Goal: Task Accomplishment & Management: Use online tool/utility

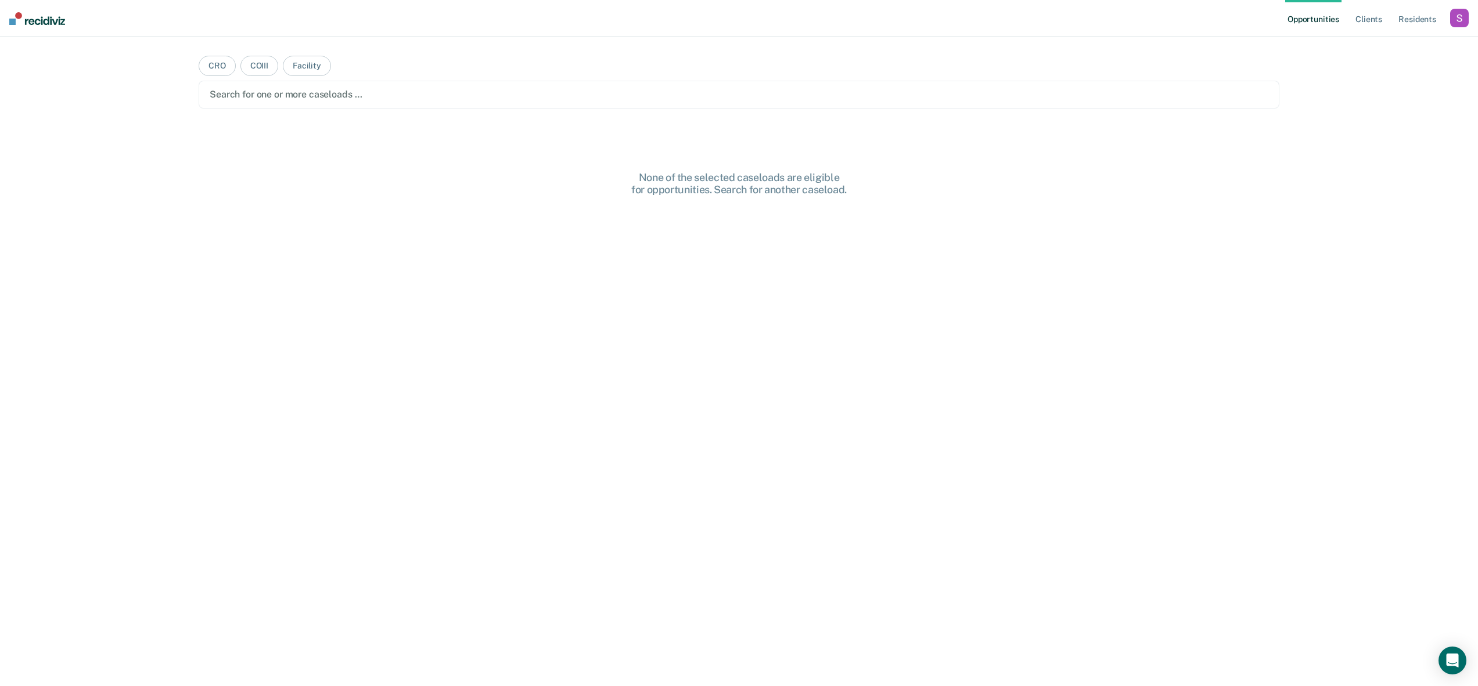
click at [1460, 19] on div "button" at bounding box center [1459, 18] width 19 height 19
click at [1378, 44] on link "Profile" at bounding box center [1412, 47] width 93 height 10
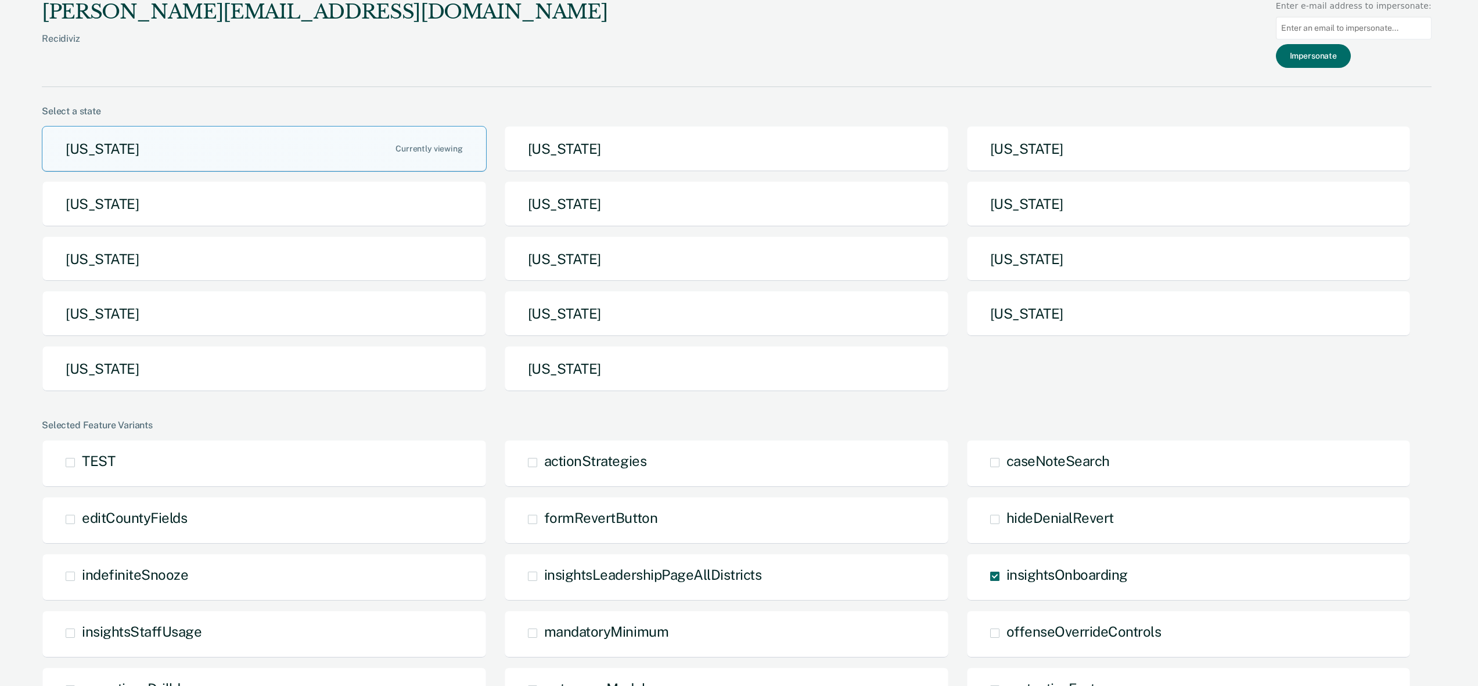
click at [1337, 30] on input at bounding box center [1354, 28] width 156 height 23
paste input "RGARCIA@IDOC.IDAHO.GOV"
type input "RGARCIA@IDOC.IDAHO.GOV"
click at [1336, 53] on button "Impersonate" at bounding box center [1313, 56] width 75 height 24
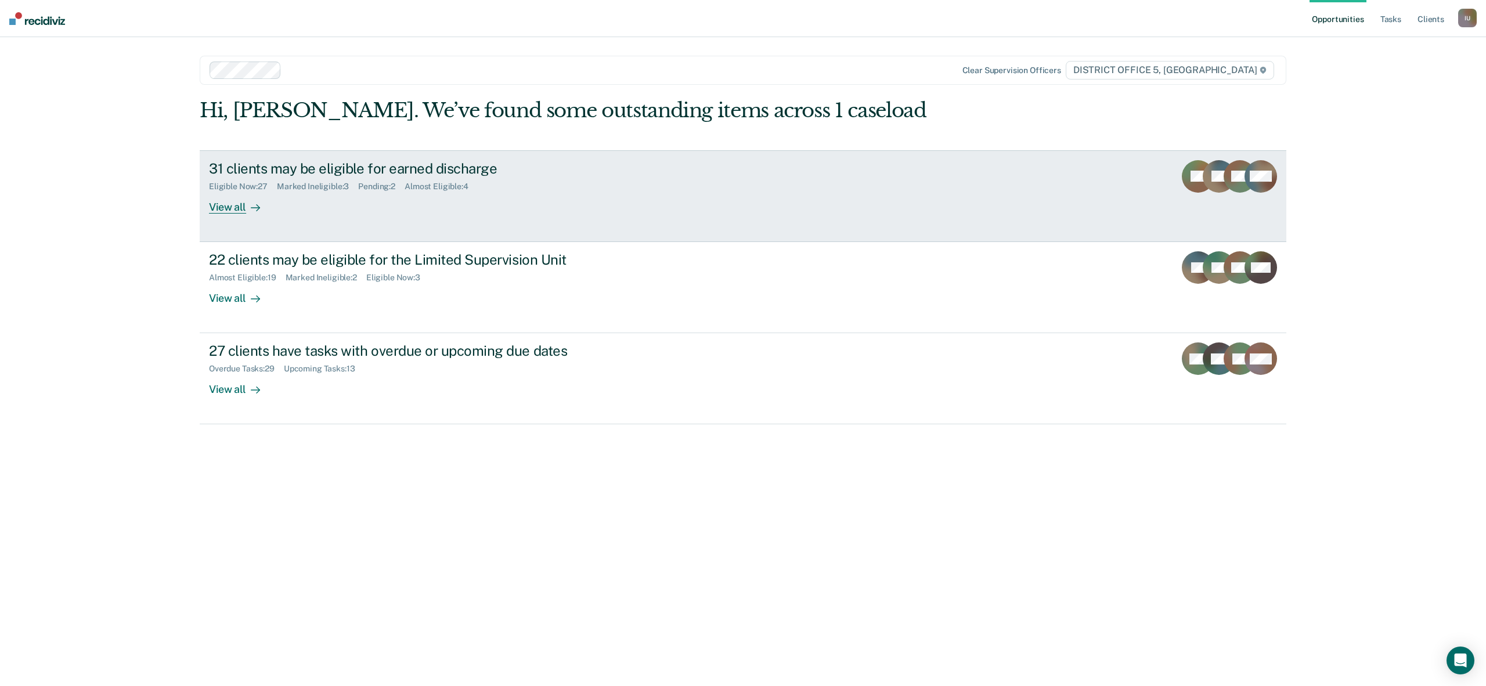
click at [231, 208] on div "View all" at bounding box center [241, 202] width 65 height 23
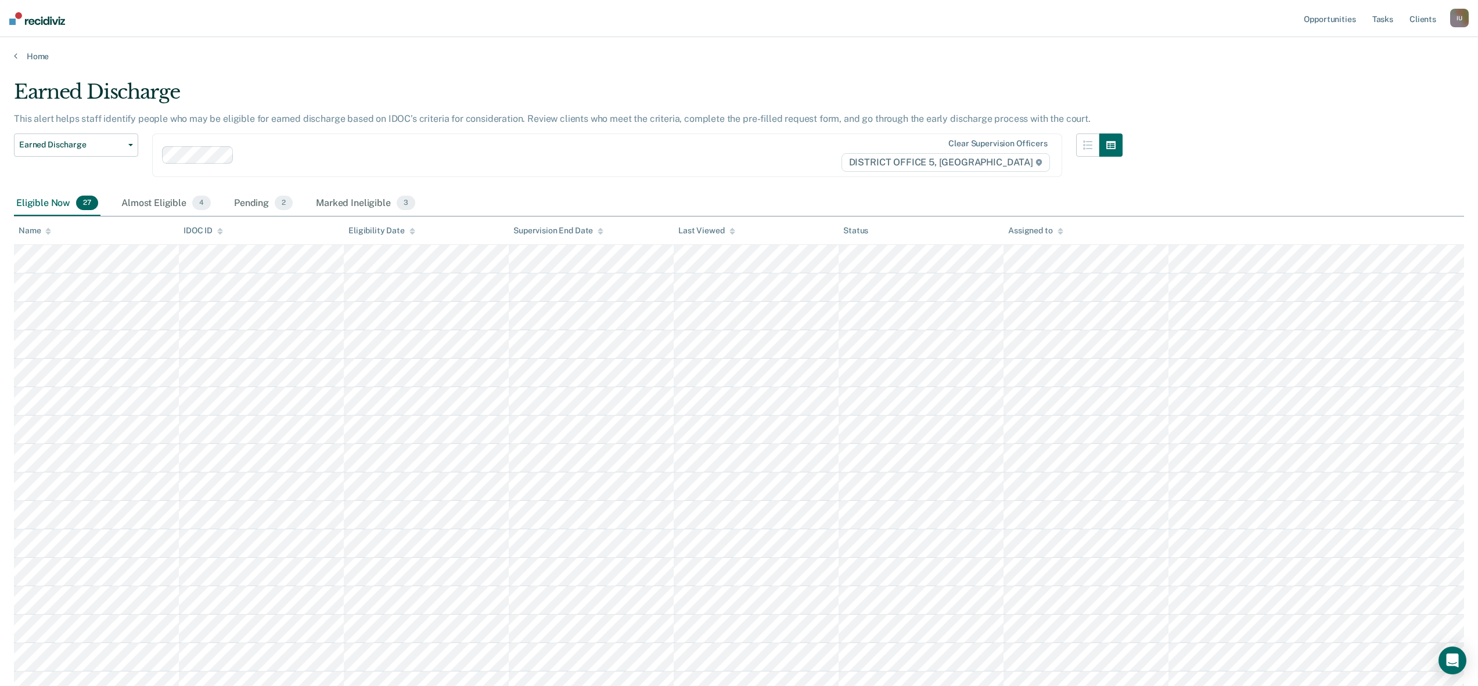
click at [524, 141] on div "Clear supervision officers DISTRICT OFFICE 5, TWIN FALLS" at bounding box center [607, 156] width 910 height 44
click at [573, 93] on div "Earned Discharge" at bounding box center [568, 96] width 1108 height 33
